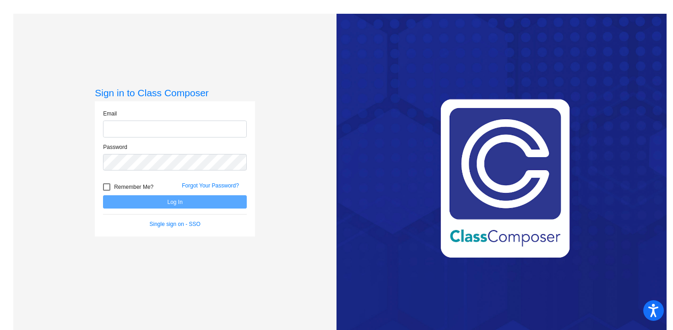
type input "[PERSON_NAME][EMAIL_ADDRESS][PERSON_NAME][DOMAIN_NAME]"
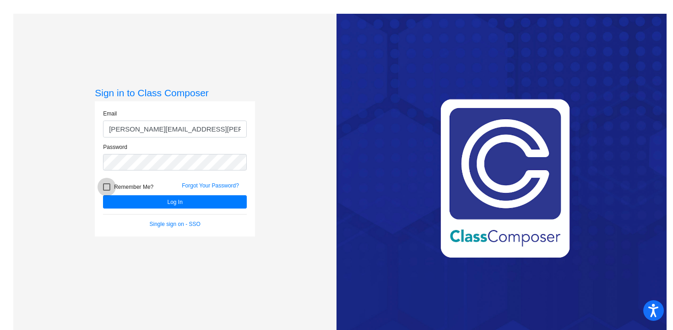
click at [109, 188] on div at bounding box center [106, 186] width 7 height 7
click at [107, 191] on input "Remember Me?" at bounding box center [106, 191] width 0 height 0
checkbox input "true"
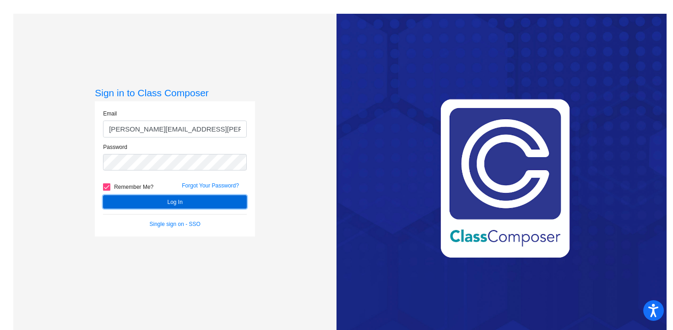
click at [169, 205] on button "Log In" at bounding box center [175, 201] width 144 height 13
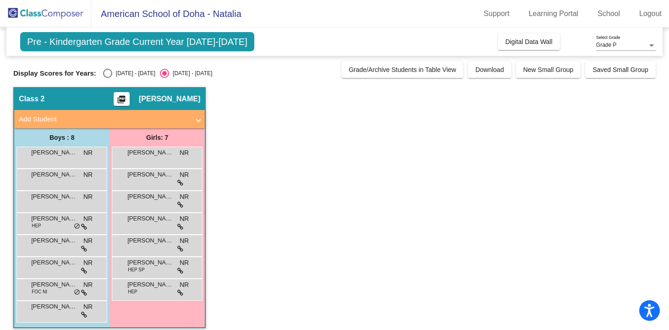
scroll to position [7, 0]
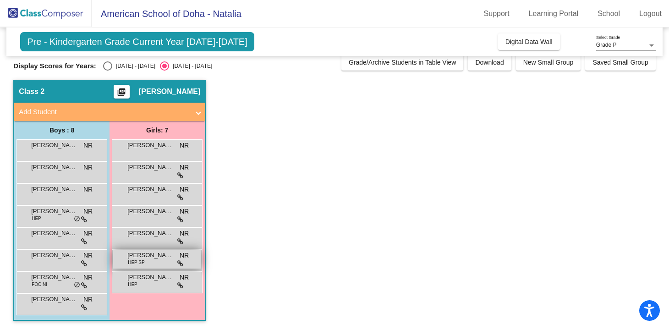
click at [170, 258] on span "[PERSON_NAME]" at bounding box center [150, 255] width 46 height 9
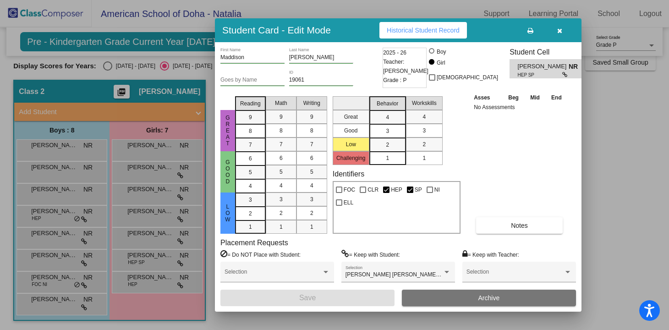
click at [556, 32] on button "button" at bounding box center [559, 30] width 29 height 16
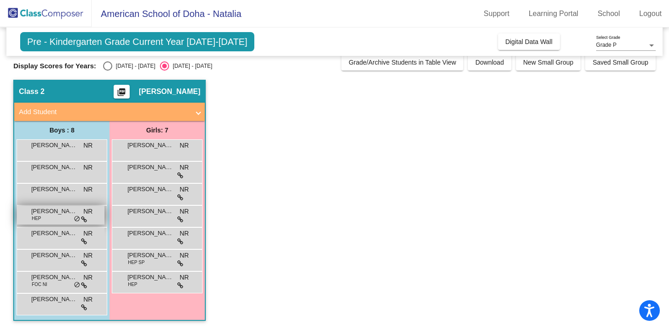
click at [62, 216] on div "[PERSON_NAME] HEP NR lock do_not_disturb_alt" at bounding box center [60, 215] width 87 height 19
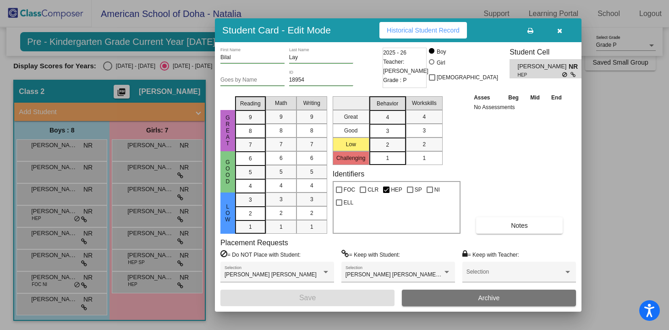
click at [561, 28] on icon "button" at bounding box center [559, 30] width 5 height 6
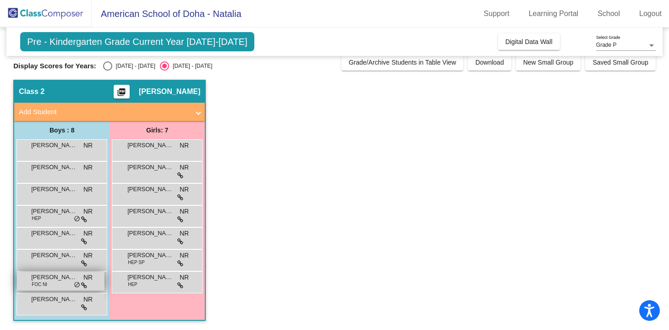
click at [59, 273] on span "[PERSON_NAME]" at bounding box center [54, 277] width 46 height 9
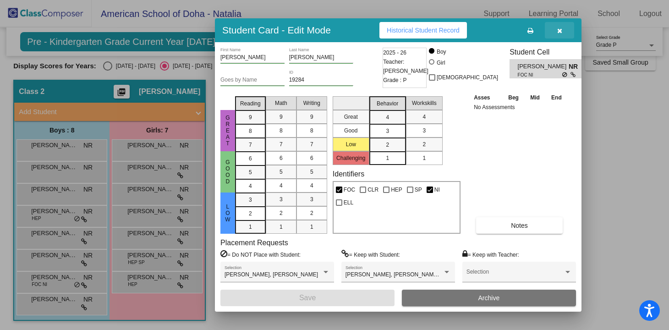
click at [560, 33] on icon "button" at bounding box center [559, 30] width 5 height 6
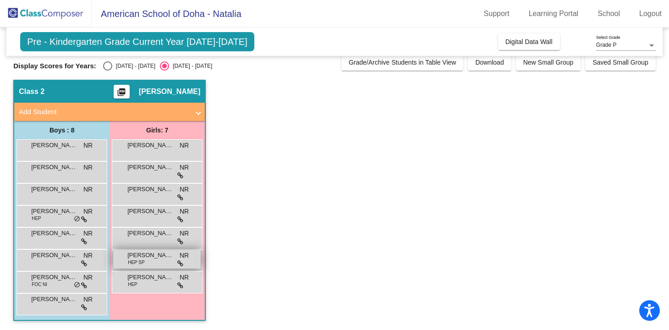
click at [145, 258] on span "[PERSON_NAME]" at bounding box center [150, 255] width 46 height 9
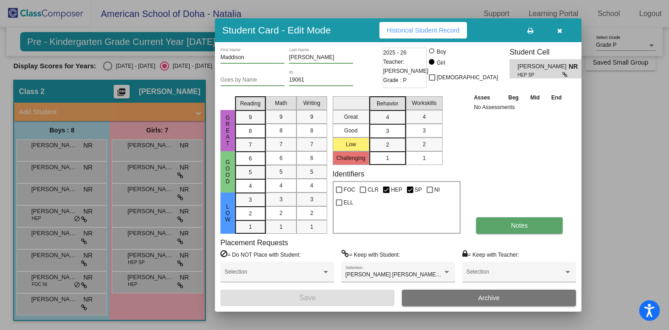
click at [527, 226] on span "Notes" at bounding box center [519, 225] width 17 height 7
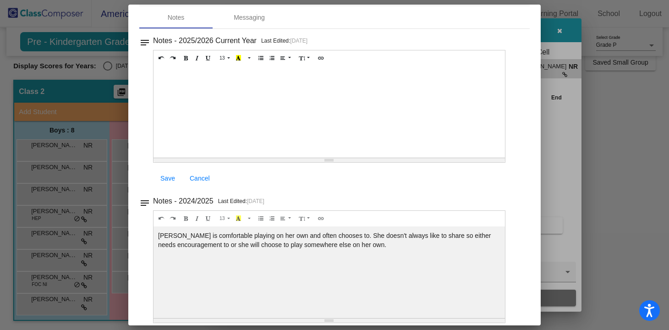
scroll to position [0, 0]
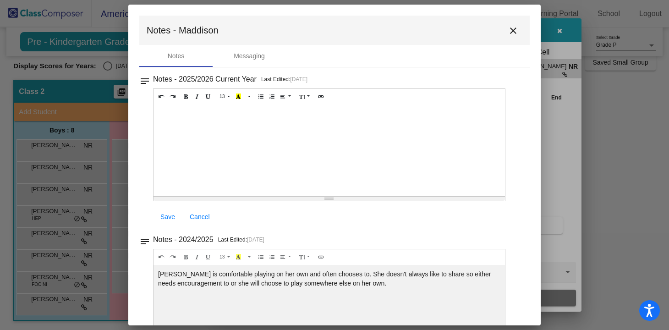
click at [508, 28] on mat-icon "close" at bounding box center [513, 30] width 11 height 11
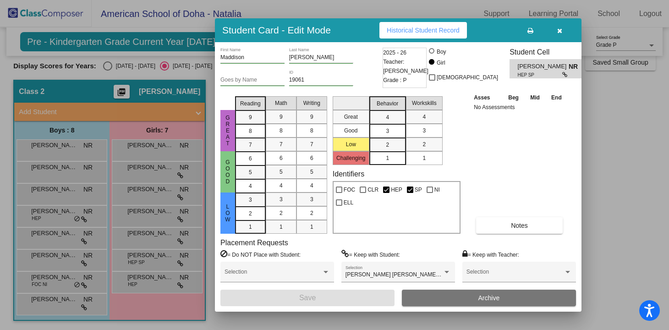
click at [559, 31] on icon "button" at bounding box center [559, 30] width 5 height 6
